Goal: Task Accomplishment & Management: Complete application form

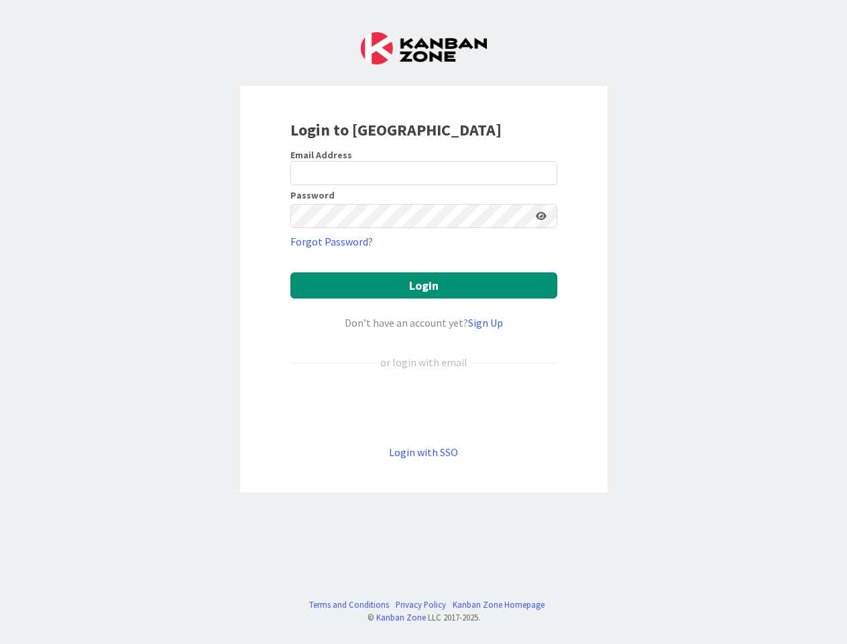
click at [423, 322] on div "Don’t have an account yet? Sign Up" at bounding box center [423, 322] width 267 height 16
click at [541, 216] on icon at bounding box center [541, 215] width 11 height 9
click at [424, 285] on button "Login" at bounding box center [423, 285] width 267 height 26
